Goal: Information Seeking & Learning: Compare options

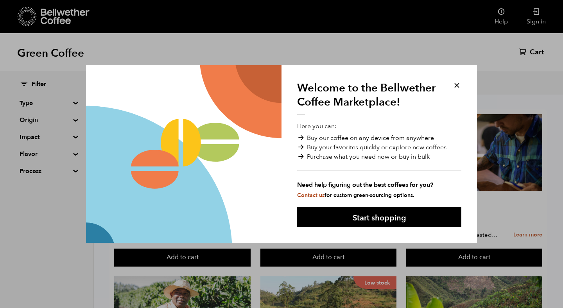
click at [457, 83] on button at bounding box center [456, 85] width 9 height 9
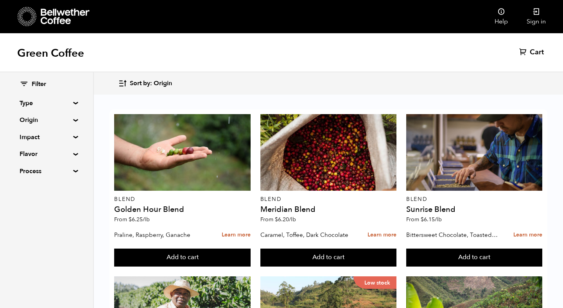
scroll to position [274, 0]
click at [69, 119] on summary "Origin" at bounding box center [47, 119] width 54 height 9
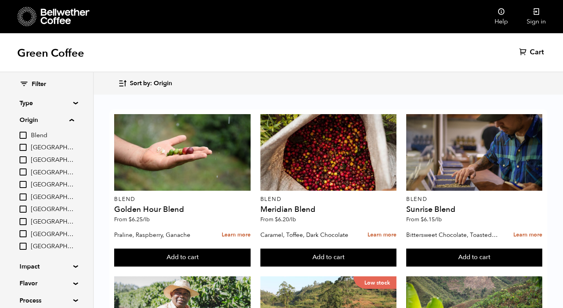
click at [26, 211] on input "[GEOGRAPHIC_DATA]" at bounding box center [23, 209] width 7 height 7
checkbox input "true"
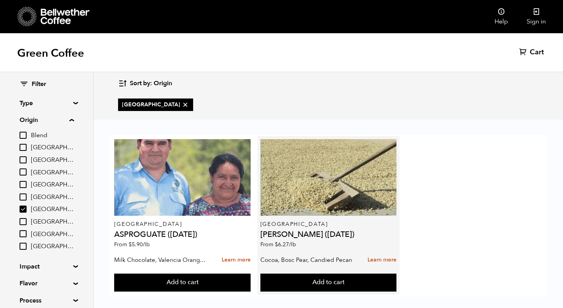
scroll to position [8, 0]
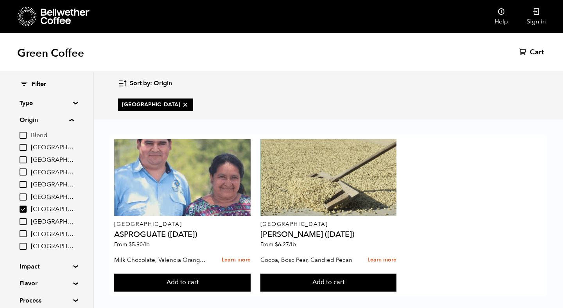
click at [25, 151] on input "Brazil" at bounding box center [23, 147] width 7 height 7
checkbox input "true"
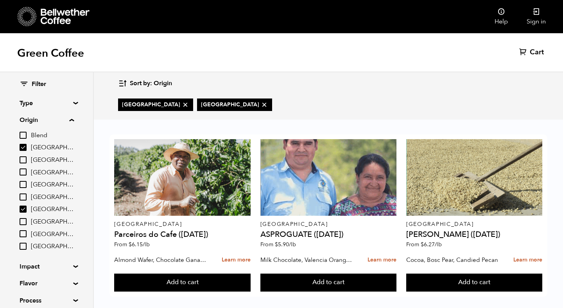
click at [22, 206] on input "[GEOGRAPHIC_DATA]" at bounding box center [23, 209] width 7 height 7
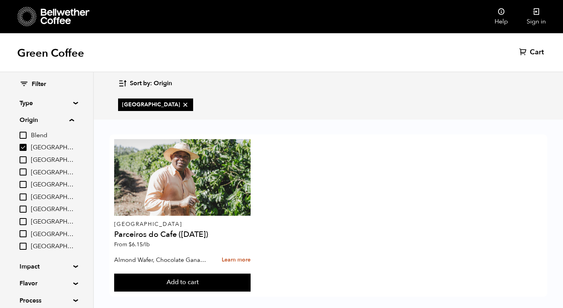
click at [25, 210] on input "[GEOGRAPHIC_DATA]" at bounding box center [23, 209] width 7 height 7
checkbox input "true"
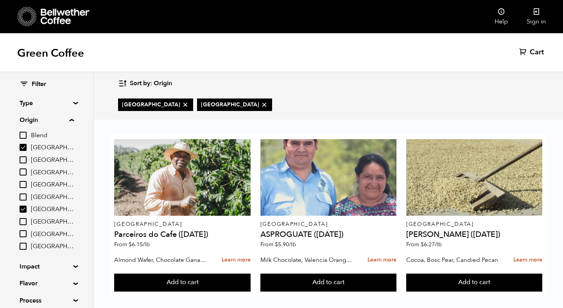
click at [23, 144] on input "Brazil" at bounding box center [23, 147] width 7 height 7
checkbox input "false"
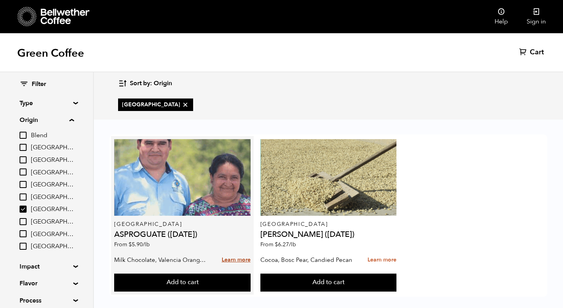
click at [233, 253] on link "Learn more" at bounding box center [236, 260] width 29 height 17
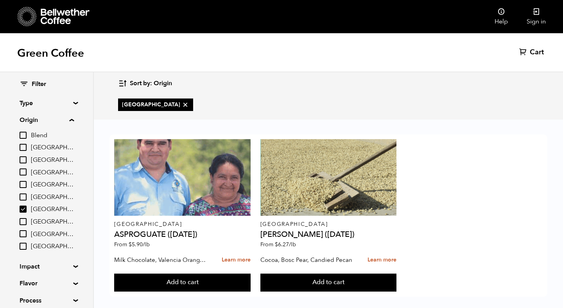
click at [25, 208] on input "[GEOGRAPHIC_DATA]" at bounding box center [23, 209] width 7 height 7
checkbox input "false"
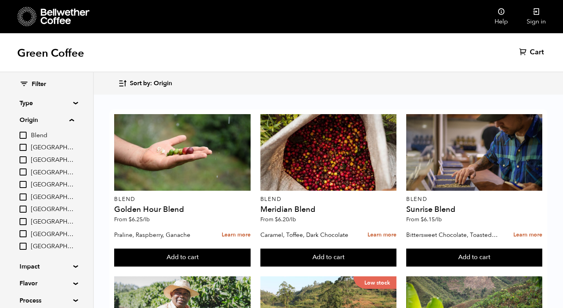
click at [74, 283] on summary "Flavor" at bounding box center [47, 283] width 54 height 9
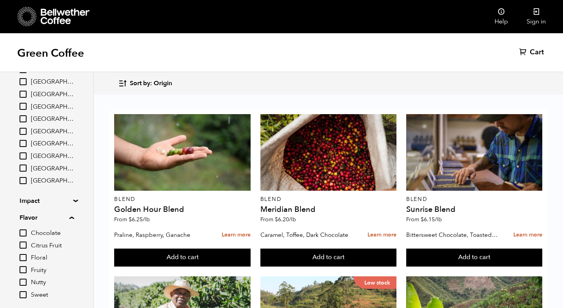
scroll to position [112, 0]
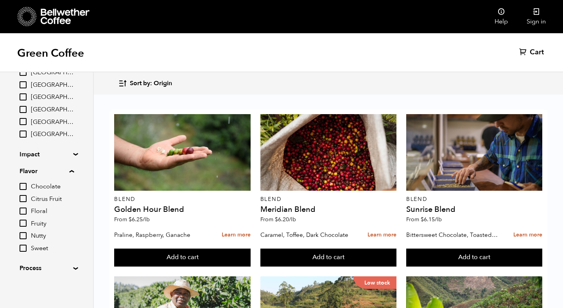
click at [72, 269] on summary "Process" at bounding box center [47, 268] width 54 height 9
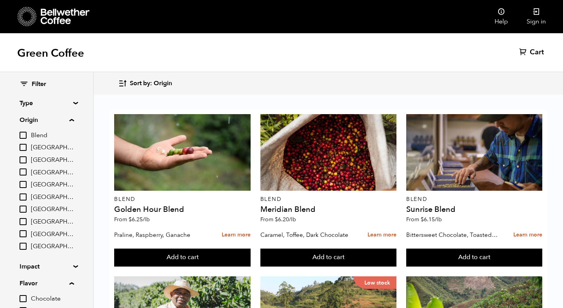
scroll to position [0, 0]
click at [73, 104] on summary "Type" at bounding box center [47, 103] width 54 height 9
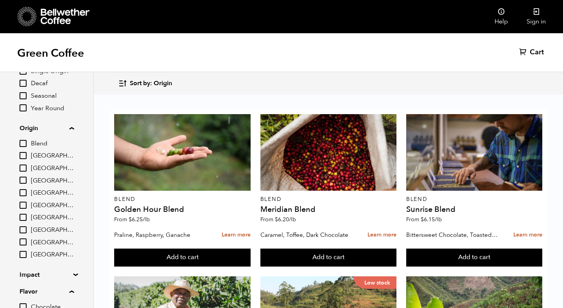
scroll to position [57, 0]
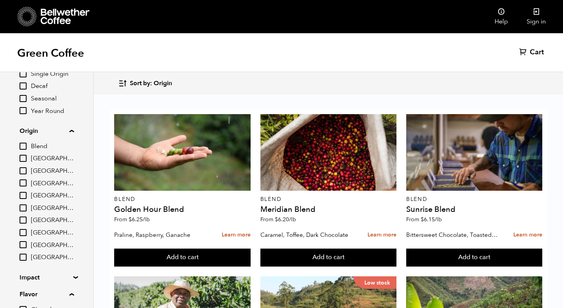
click at [24, 208] on input "[GEOGRAPHIC_DATA]" at bounding box center [23, 208] width 7 height 7
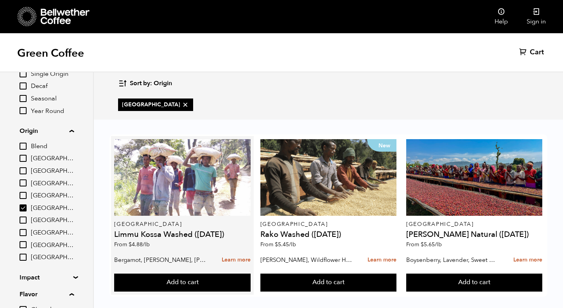
scroll to position [8, 0]
click at [232, 252] on link "Learn more" at bounding box center [236, 260] width 29 height 17
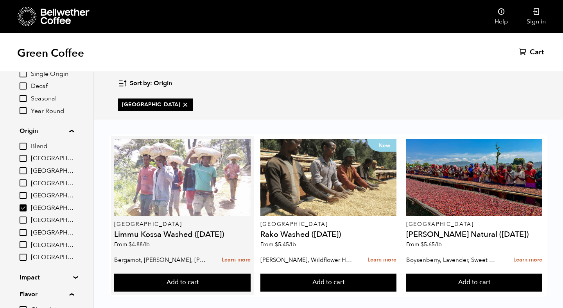
scroll to position [0, 0]
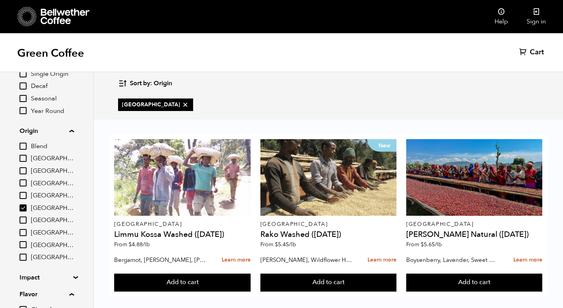
click at [27, 206] on input "[GEOGRAPHIC_DATA]" at bounding box center [23, 208] width 7 height 7
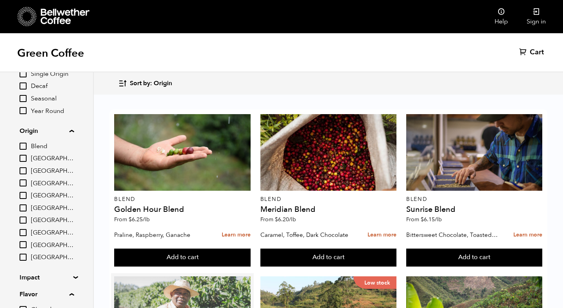
scroll to position [319, 0]
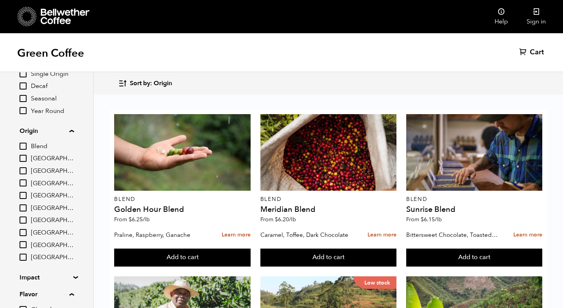
click at [24, 209] on input "[GEOGRAPHIC_DATA]" at bounding box center [23, 208] width 7 height 7
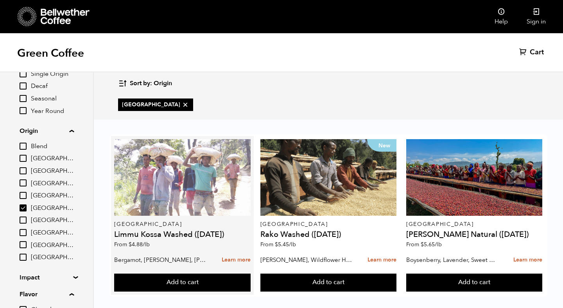
scroll to position [0, 0]
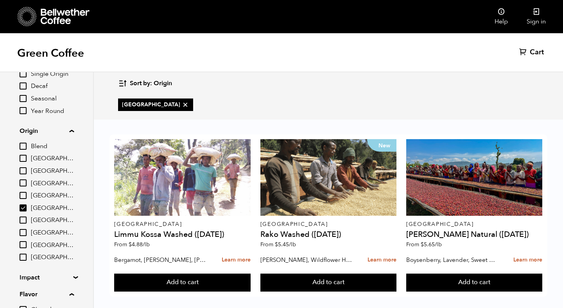
click at [25, 207] on input "[GEOGRAPHIC_DATA]" at bounding box center [23, 208] width 7 height 7
checkbox input "false"
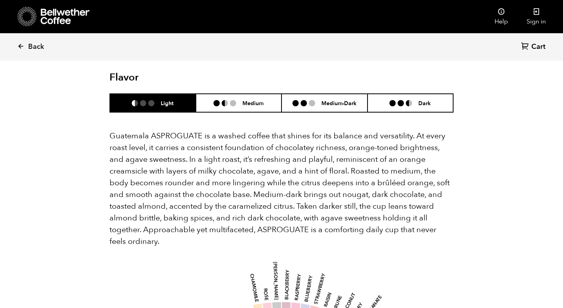
scroll to position [493, 0]
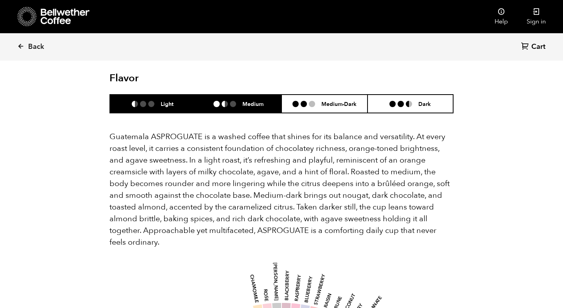
click at [255, 100] on h6 "Medium" at bounding box center [252, 103] width 21 height 7
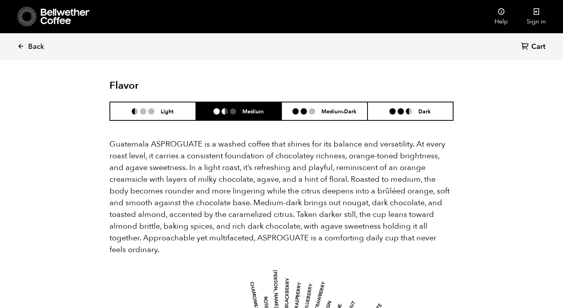
scroll to position [455, 0]
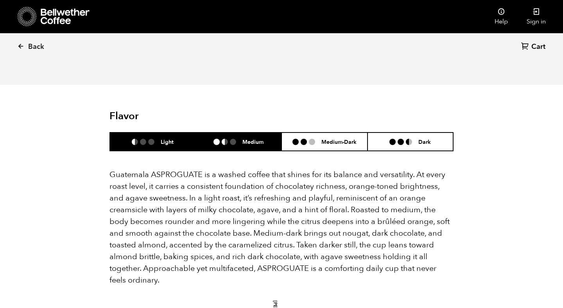
click at [156, 133] on li "Light" at bounding box center [153, 142] width 86 height 18
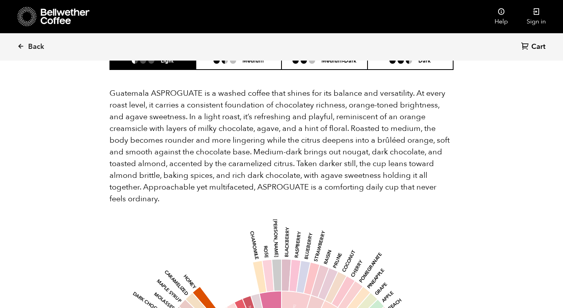
scroll to position [485, 0]
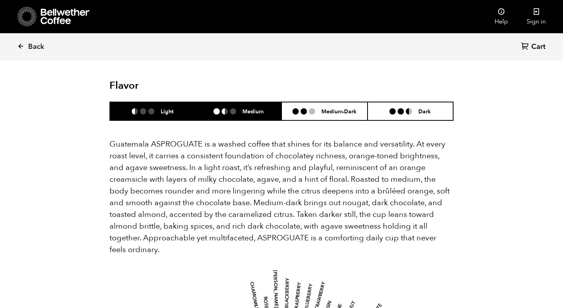
click at [252, 108] on h6 "Medium" at bounding box center [252, 111] width 21 height 7
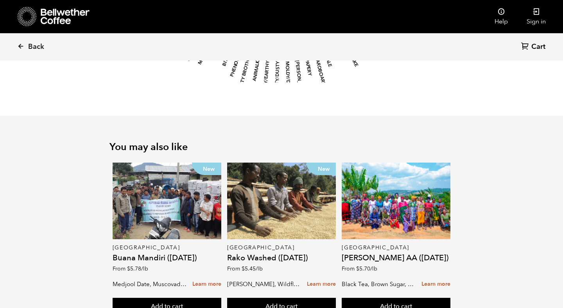
scroll to position [1032, 0]
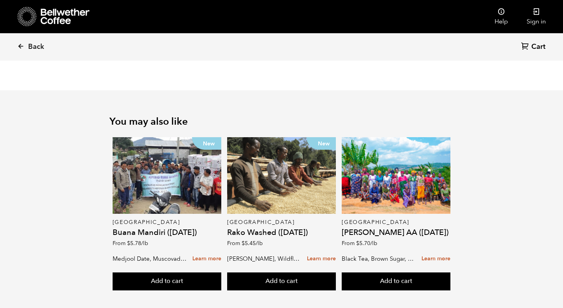
click at [248, 229] on h4 "Rako Washed ([DATE])" at bounding box center [281, 233] width 109 height 8
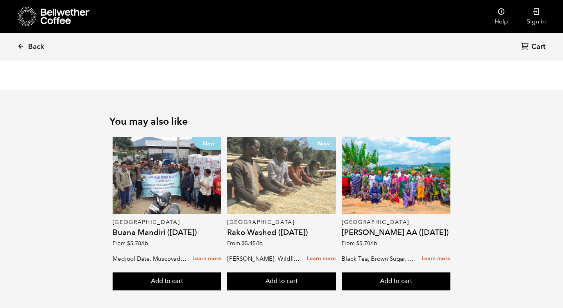
click at [262, 185] on div "New" at bounding box center [281, 175] width 109 height 77
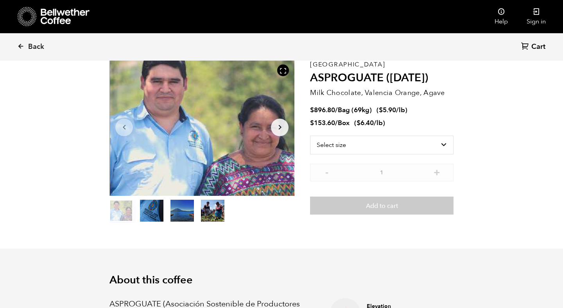
scroll to position [0, 0]
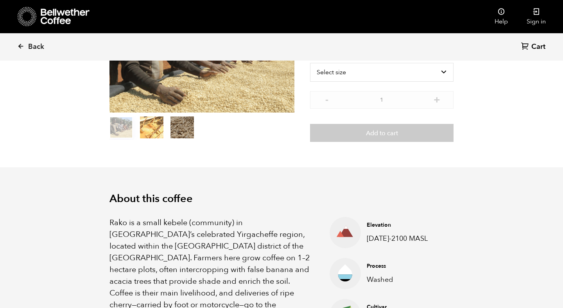
scroll to position [126, 0]
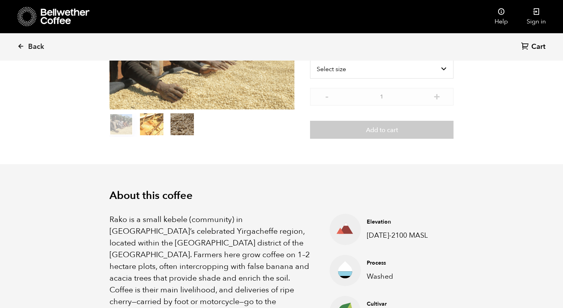
click at [145, 123] on button "item 1" at bounding box center [151, 126] width 23 height 22
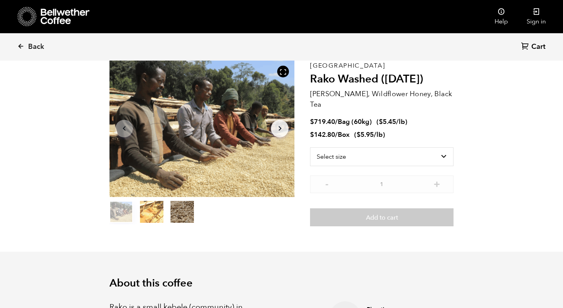
scroll to position [35, 0]
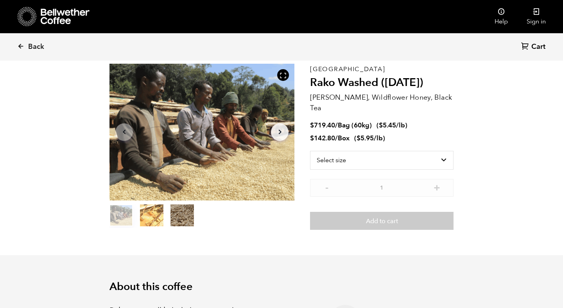
click at [280, 132] on icon "Arrow Right" at bounding box center [279, 131] width 9 height 9
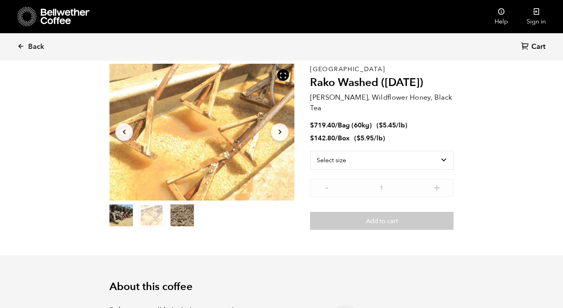
click at [280, 132] on icon "Arrow Right" at bounding box center [279, 131] width 9 height 9
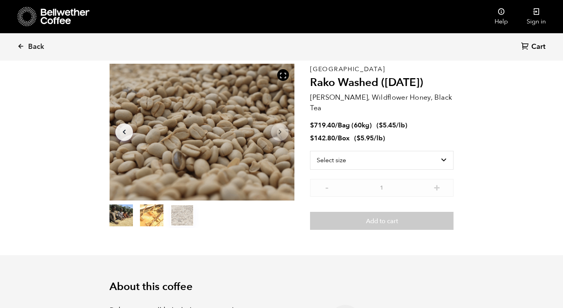
click at [282, 135] on icon "Arrow Right" at bounding box center [279, 131] width 9 height 9
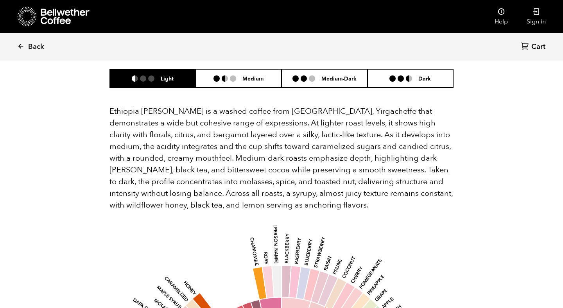
scroll to position [539, 0]
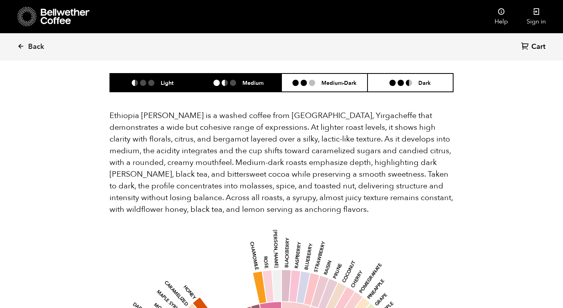
click at [251, 79] on h6 "Medium" at bounding box center [252, 82] width 21 height 7
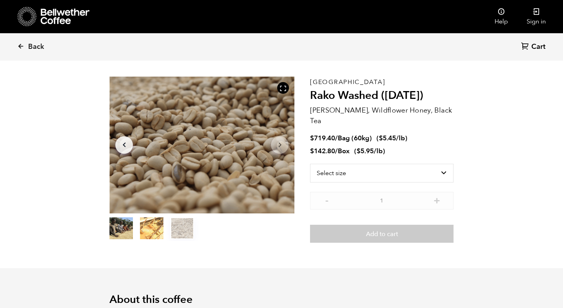
scroll to position [0, 0]
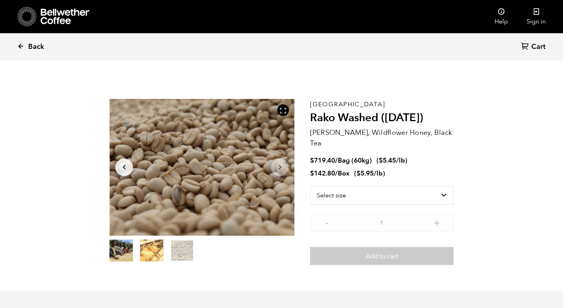
click at [34, 45] on span "Back" at bounding box center [36, 46] width 16 height 9
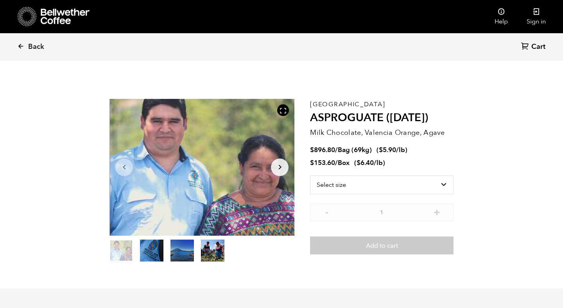
scroll to position [340, 335]
click at [38, 48] on span "Back" at bounding box center [36, 46] width 16 height 9
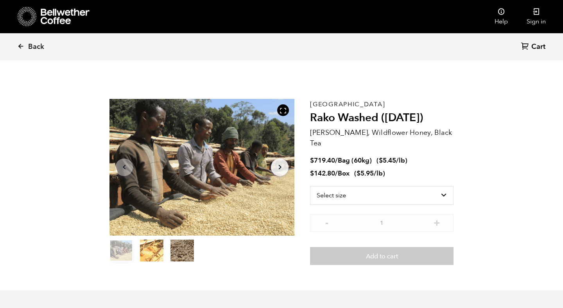
scroll to position [340, 335]
click at [35, 48] on span "Back" at bounding box center [36, 46] width 16 height 9
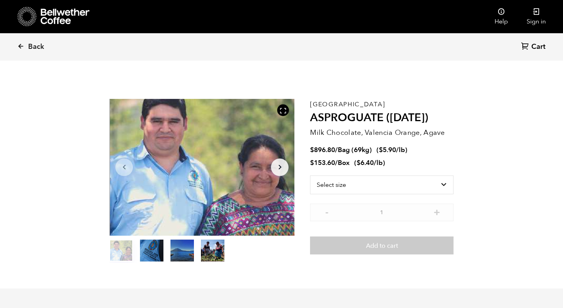
scroll to position [340, 335]
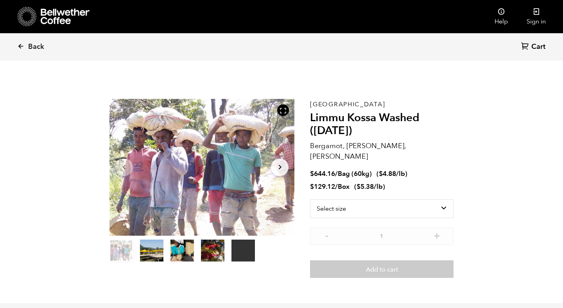
scroll to position [340, 335]
click at [278, 167] on icon "Arrow Right" at bounding box center [279, 167] width 9 height 9
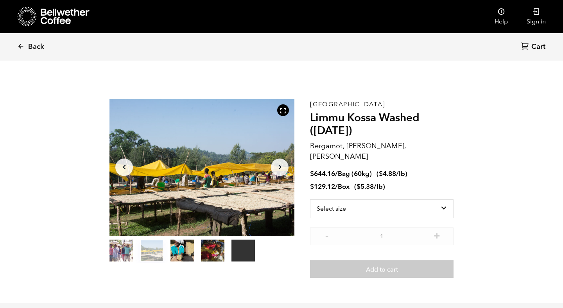
click at [278, 167] on icon "Arrow Right" at bounding box center [279, 167] width 9 height 9
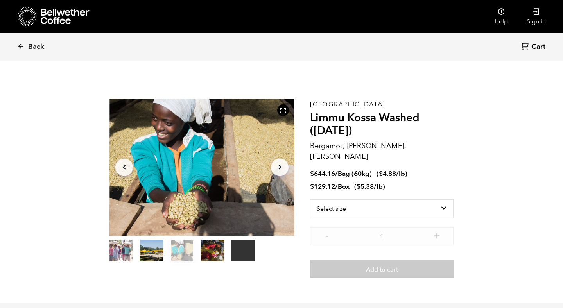
click at [278, 167] on icon "Arrow Right" at bounding box center [279, 167] width 9 height 9
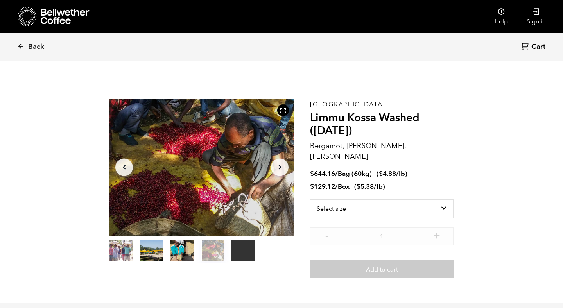
click at [278, 167] on icon "Arrow Right" at bounding box center [279, 167] width 9 height 9
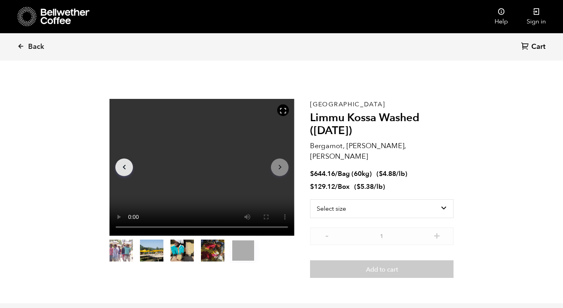
click at [278, 167] on icon "Arrow Right" at bounding box center [279, 167] width 9 height 9
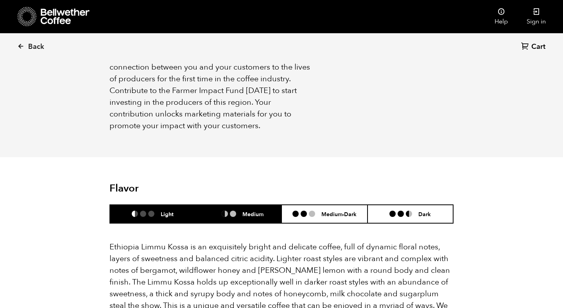
scroll to position [574, 0]
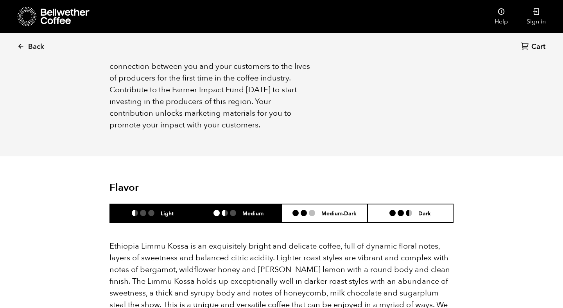
click at [251, 210] on h6 "Medium" at bounding box center [252, 213] width 21 height 7
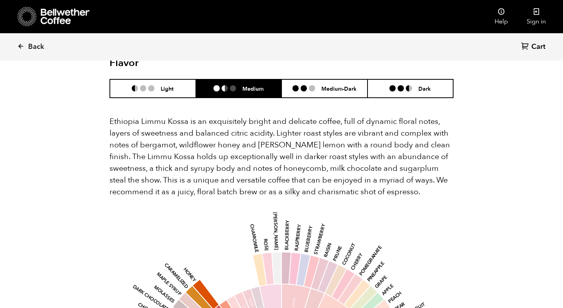
scroll to position [698, 0]
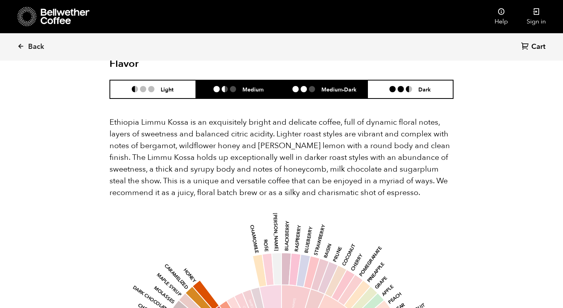
click at [338, 80] on li "Medium-Dark" at bounding box center [325, 89] width 86 height 18
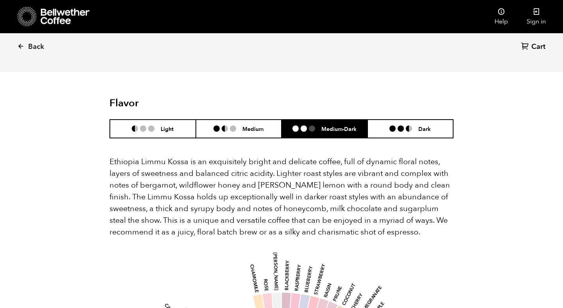
scroll to position [651, 0]
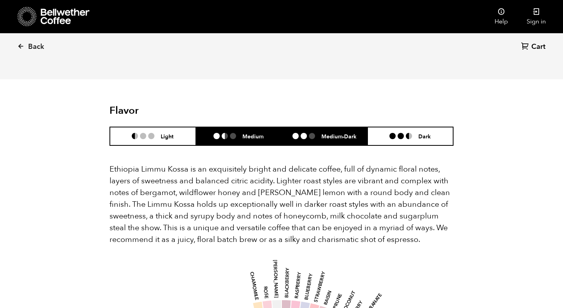
click at [256, 133] on h6 "Medium" at bounding box center [252, 136] width 21 height 7
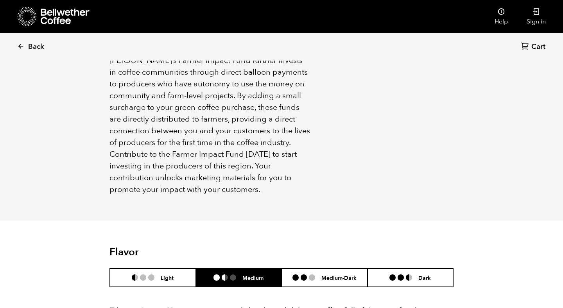
scroll to position [509, 0]
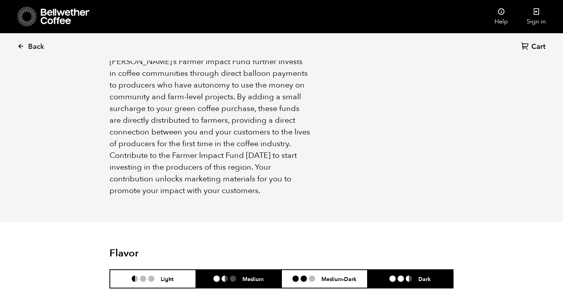
click at [407, 270] on li "Dark" at bounding box center [411, 279] width 86 height 18
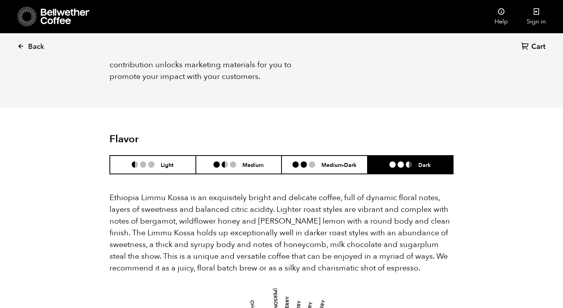
scroll to position [610, 0]
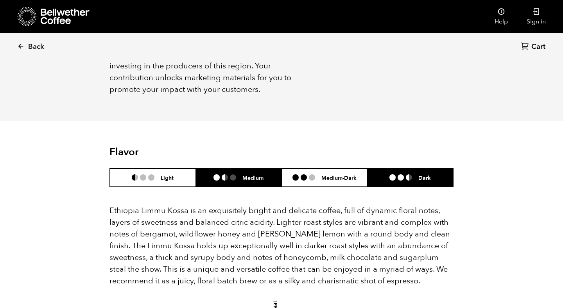
click at [235, 174] on li at bounding box center [233, 177] width 6 height 6
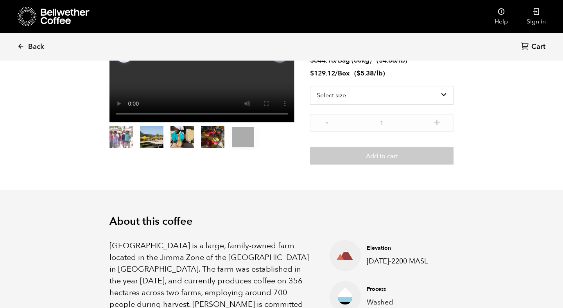
scroll to position [0, 0]
